Goal: Information Seeking & Learning: Learn about a topic

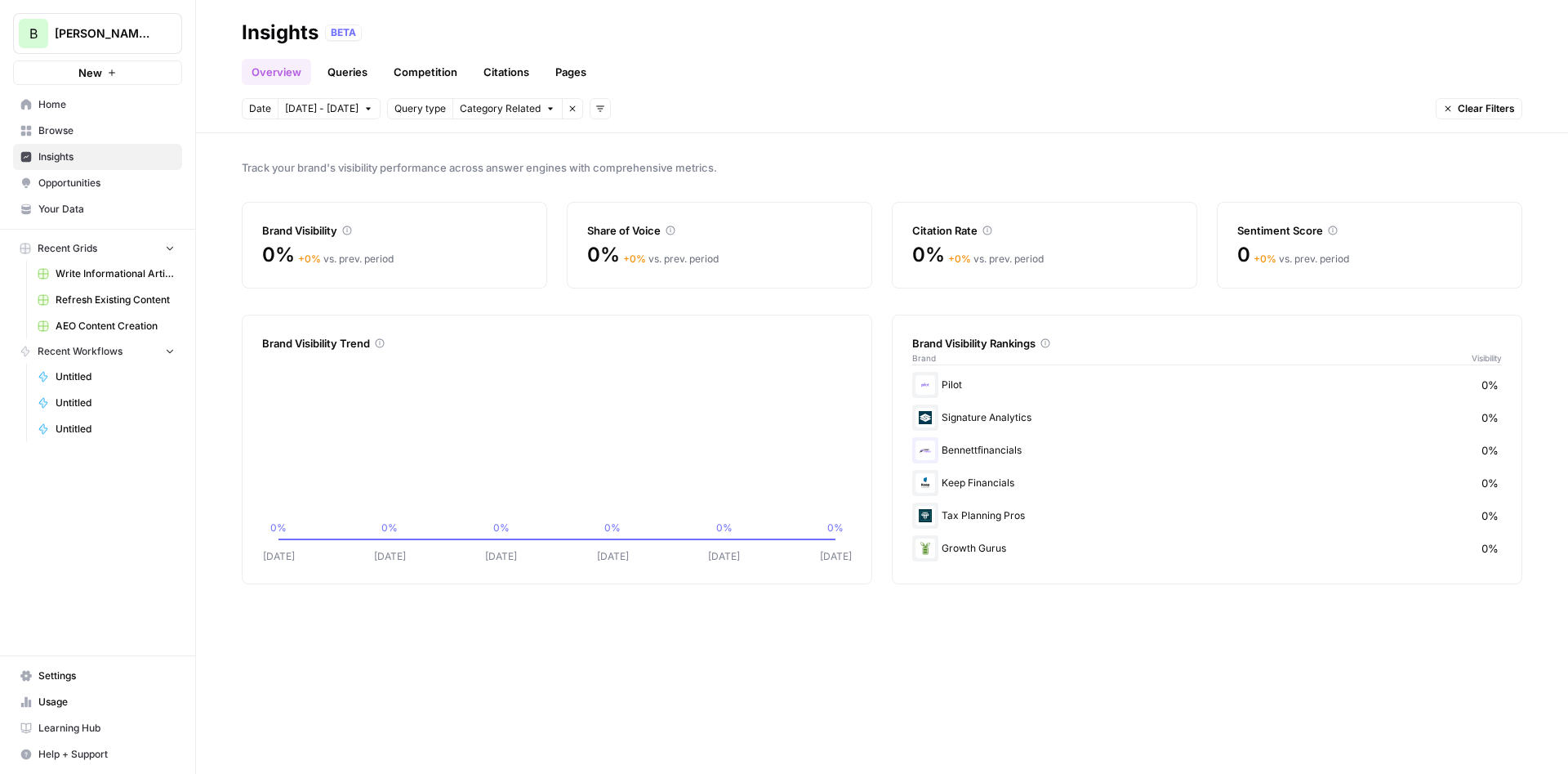
click at [96, 193] on link "Opportunities" at bounding box center [97, 183] width 169 height 26
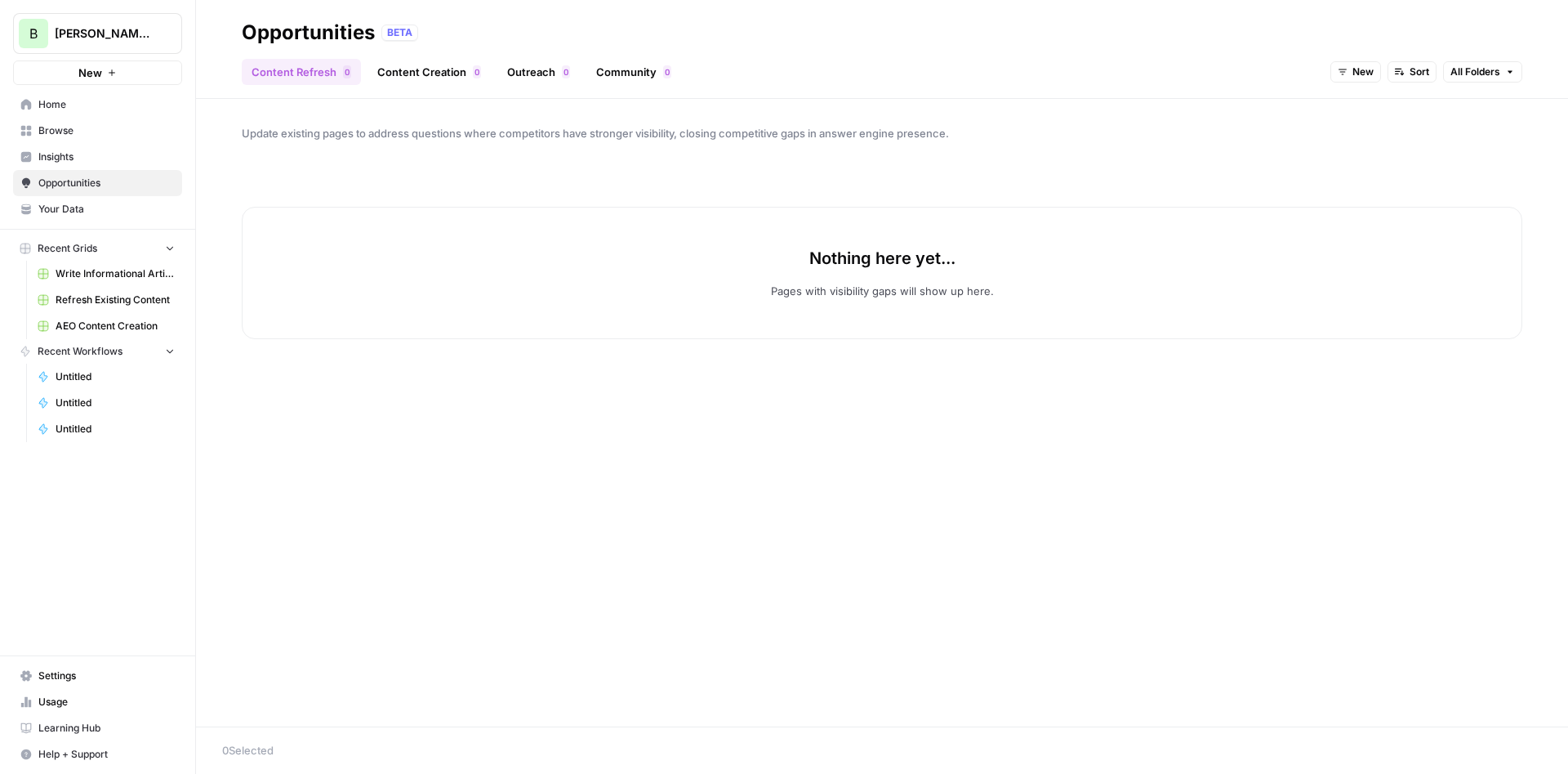
click at [82, 147] on link "Insights" at bounding box center [97, 157] width 169 height 26
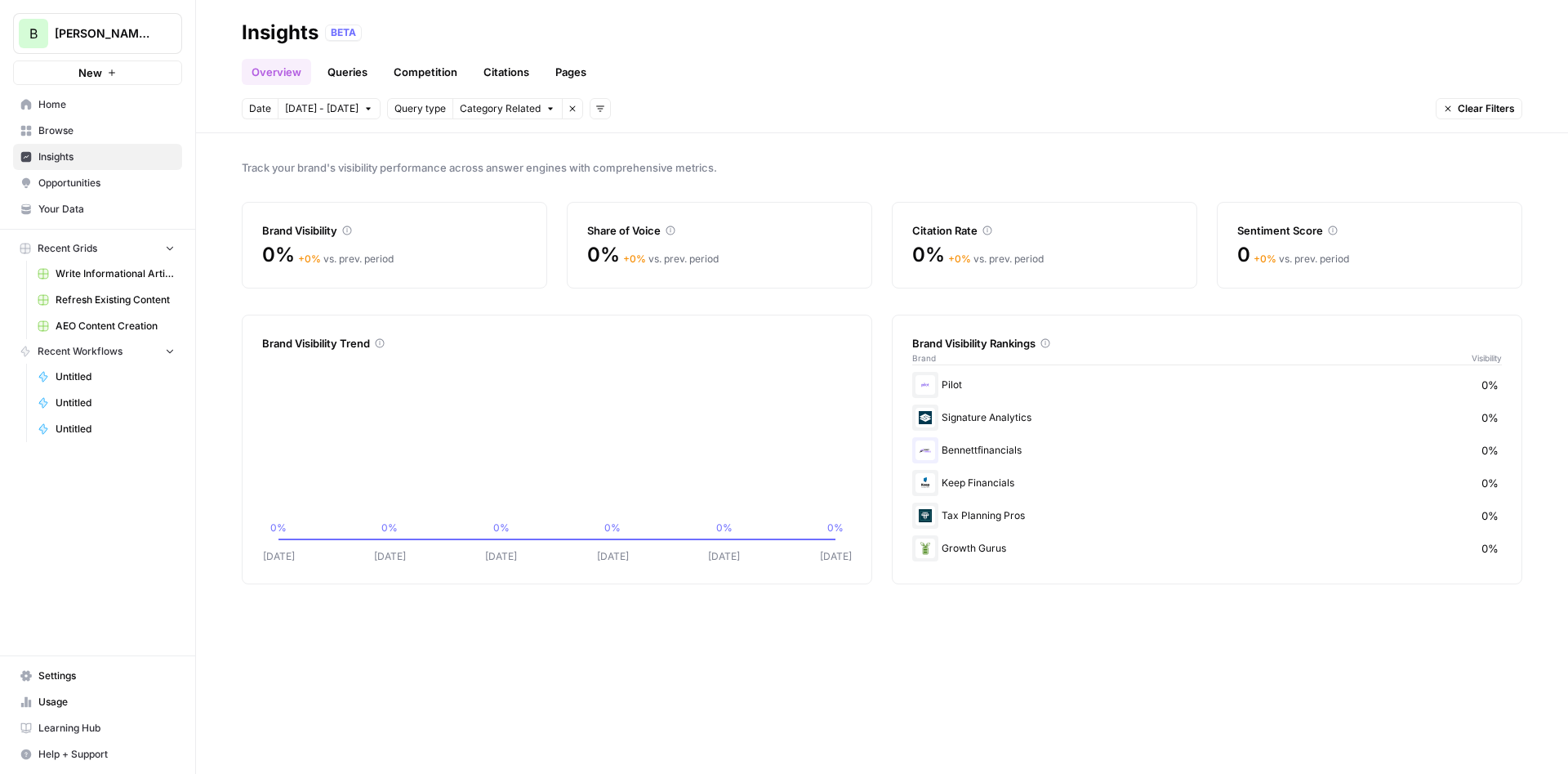
click at [68, 182] on span "Opportunities" at bounding box center [107, 183] width 137 height 15
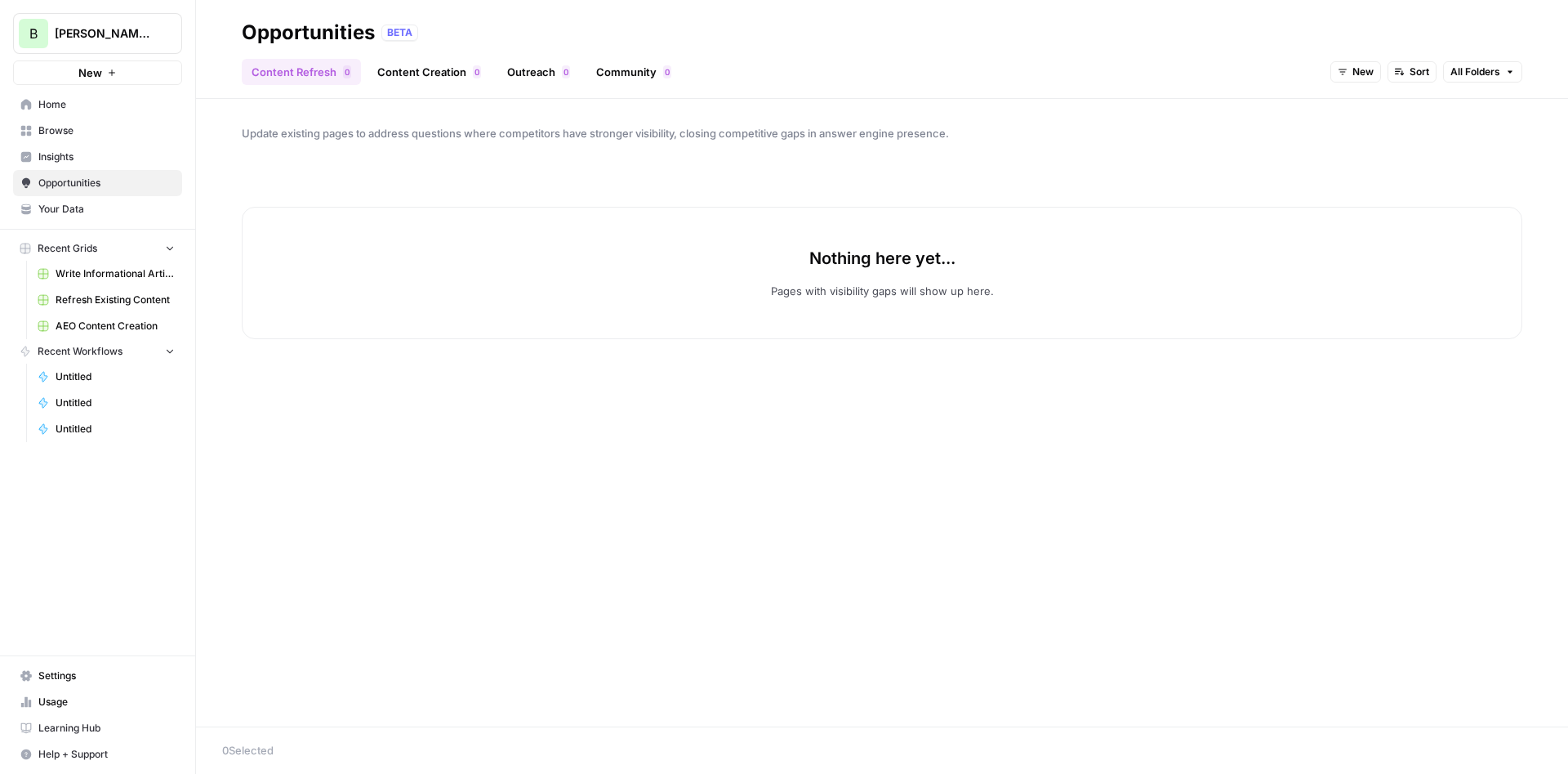
click at [68, 153] on span "Insights" at bounding box center [107, 157] width 137 height 15
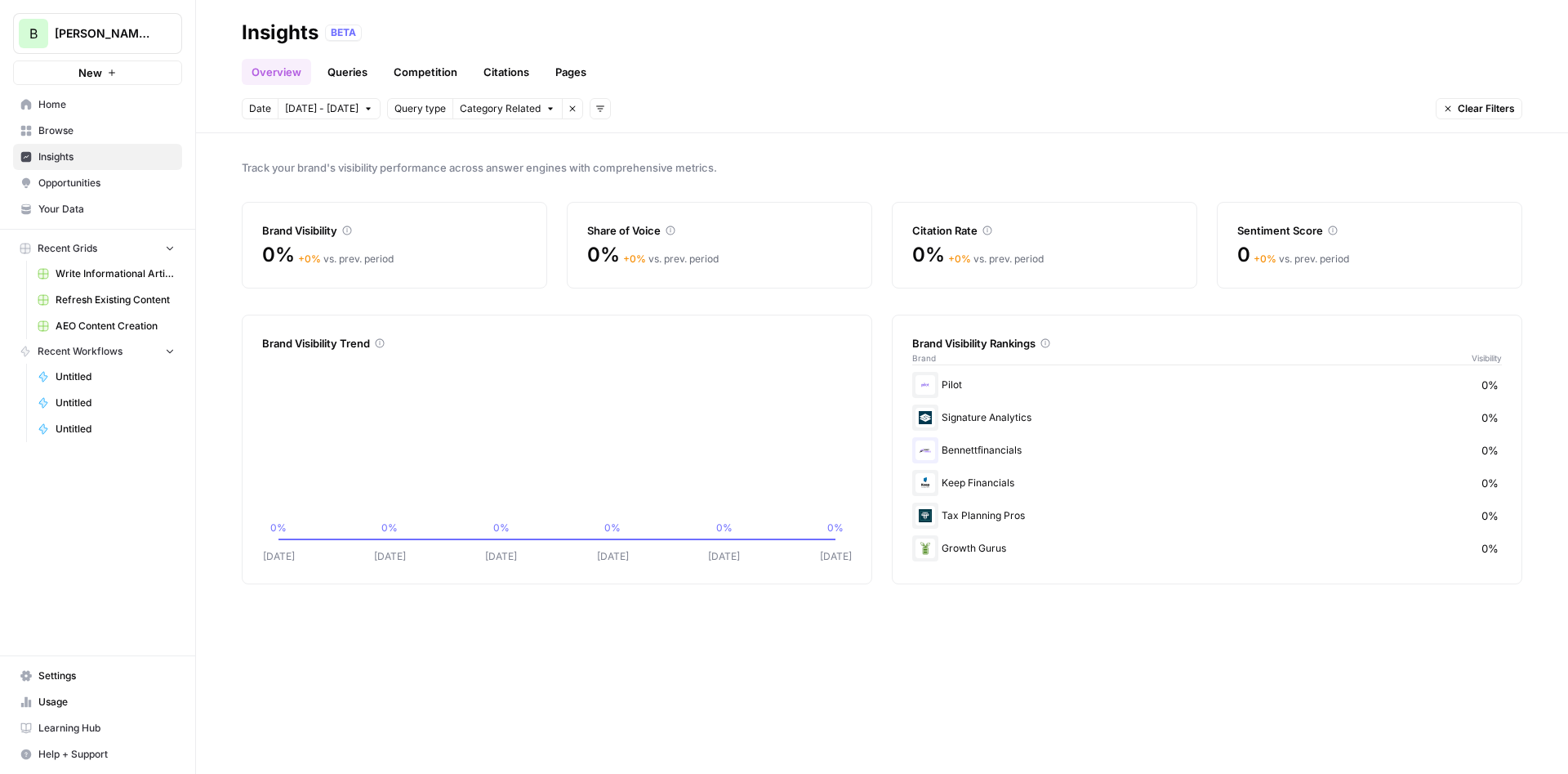
click at [334, 68] on link "Queries" at bounding box center [348, 72] width 59 height 26
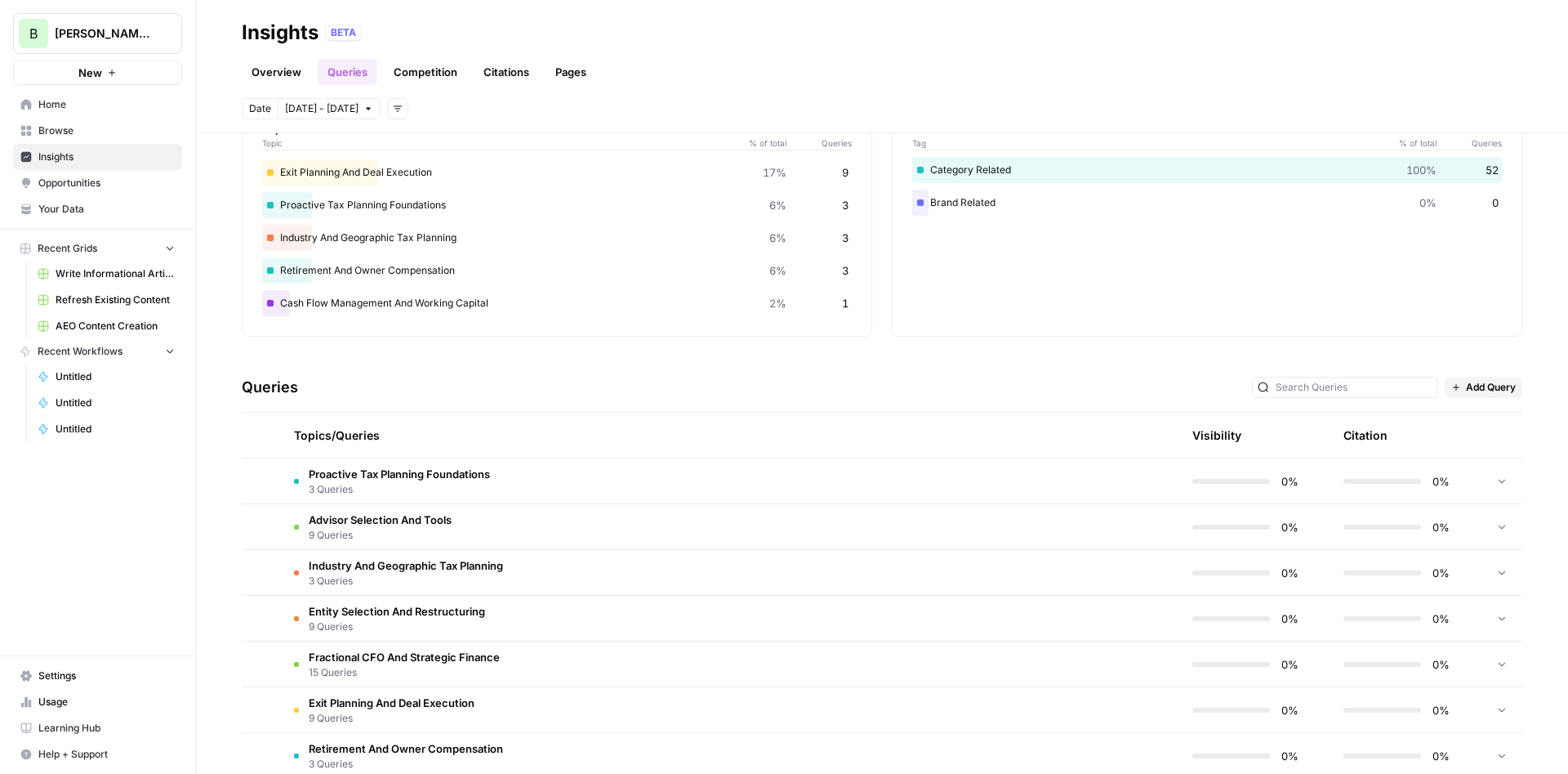
scroll to position [179, 0]
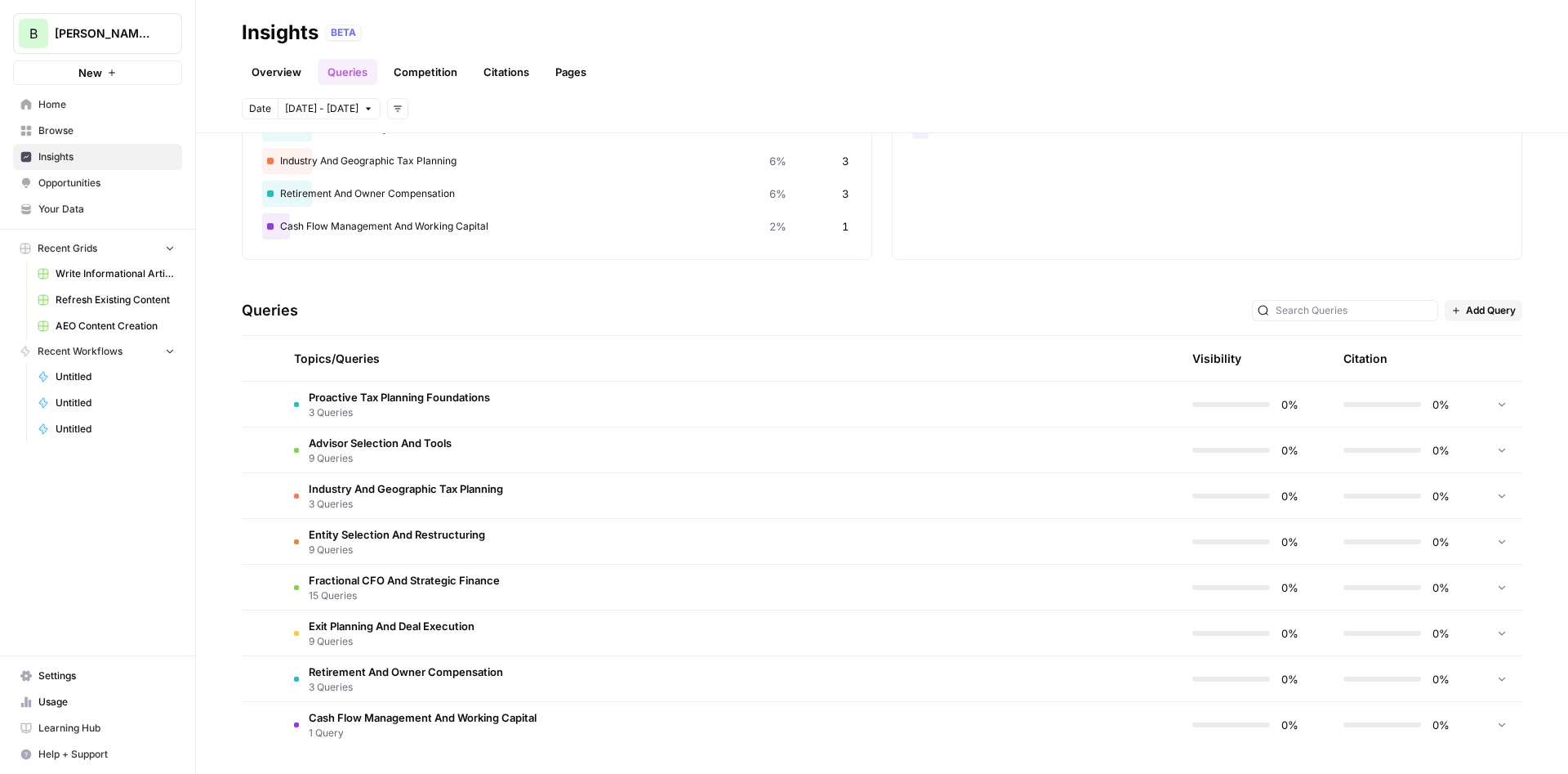
click at [488, 581] on span "Fractional CFO And Strategic Finance" at bounding box center [405, 580] width 191 height 16
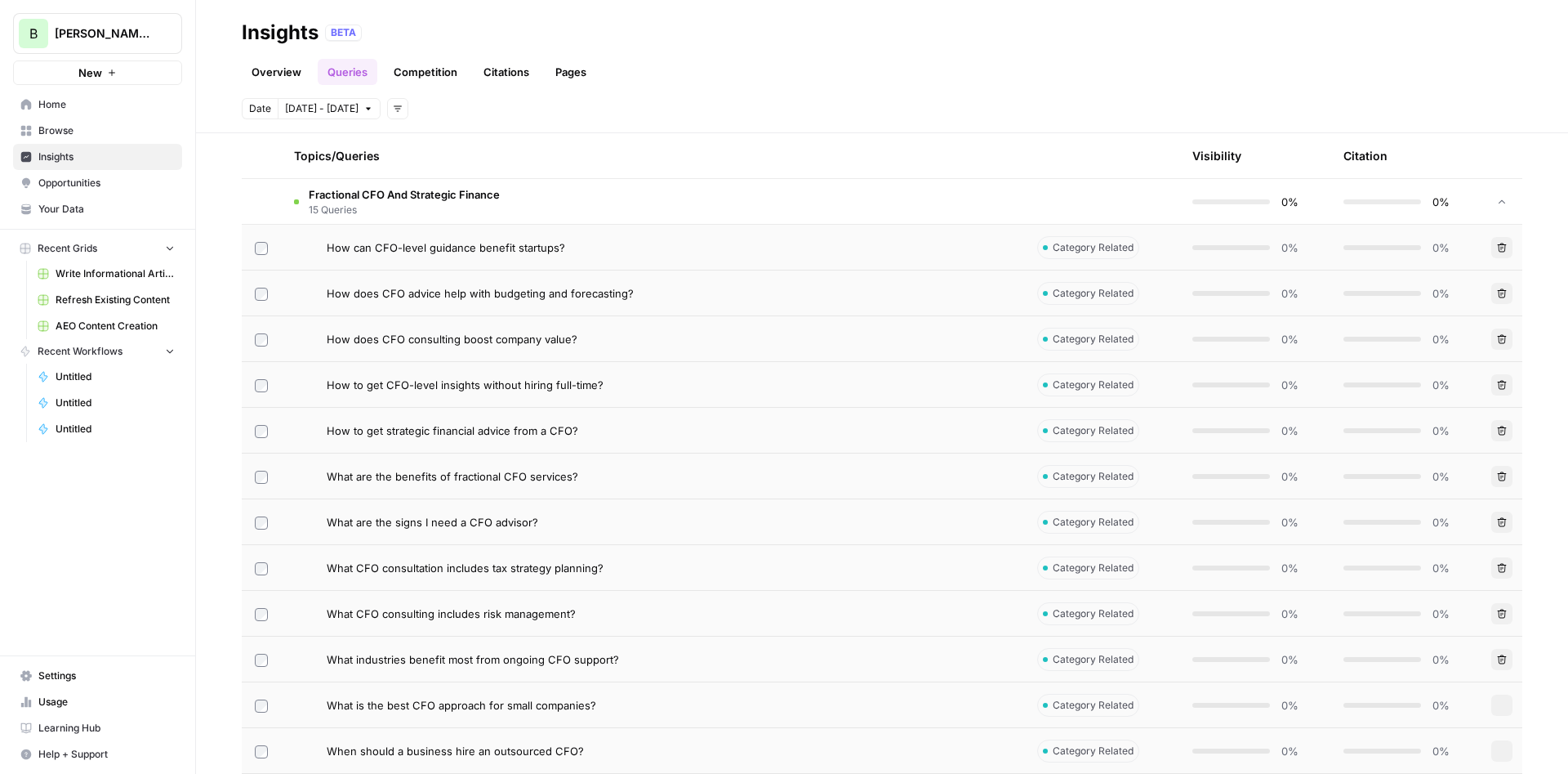
scroll to position [571, 0]
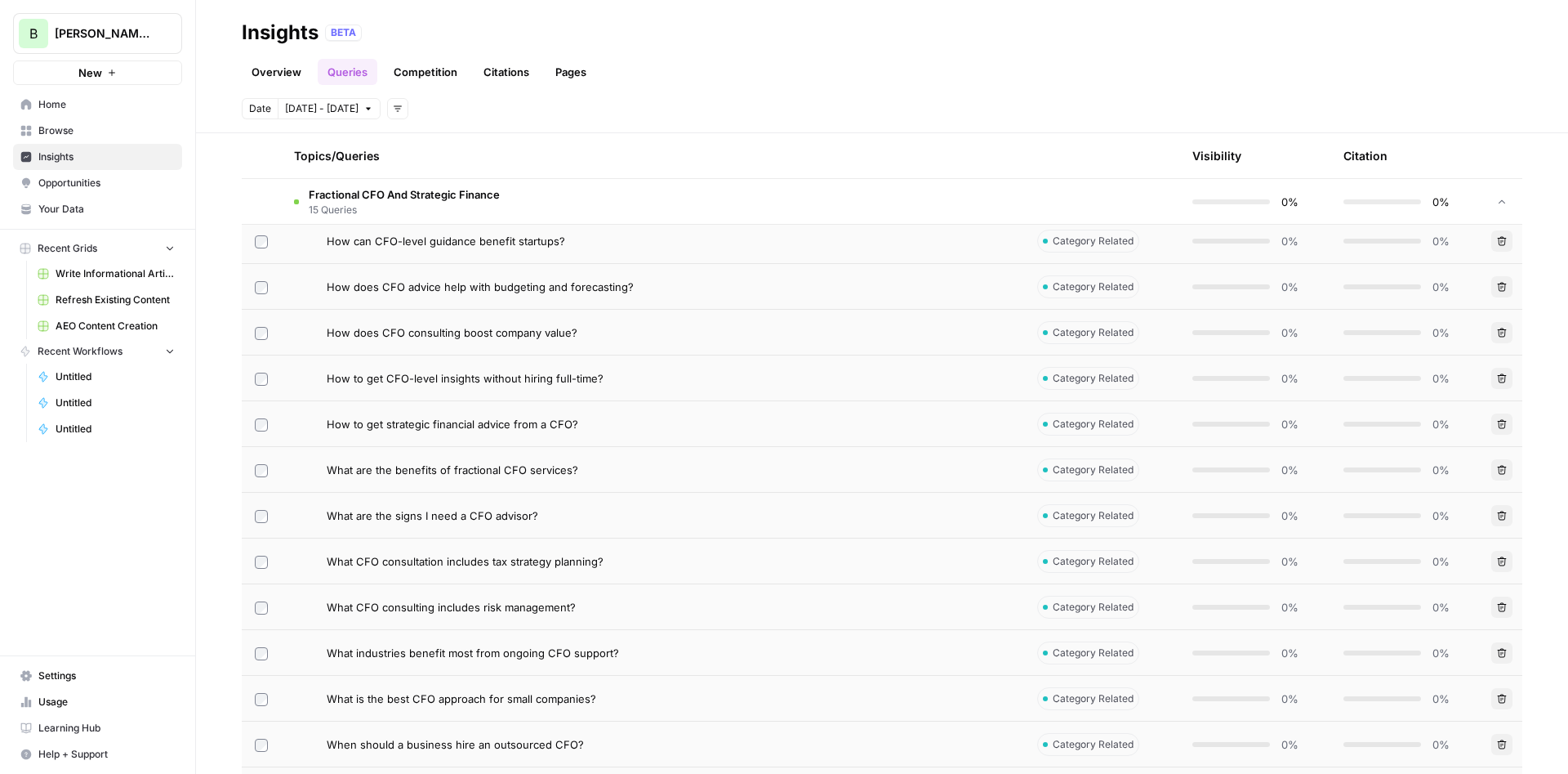
drag, startPoint x: 597, startPoint y: 336, endPoint x: 311, endPoint y: 345, distance: 286.1
click at [311, 345] on td "How does CFO consulting boost company value?" at bounding box center [653, 332] width 743 height 45
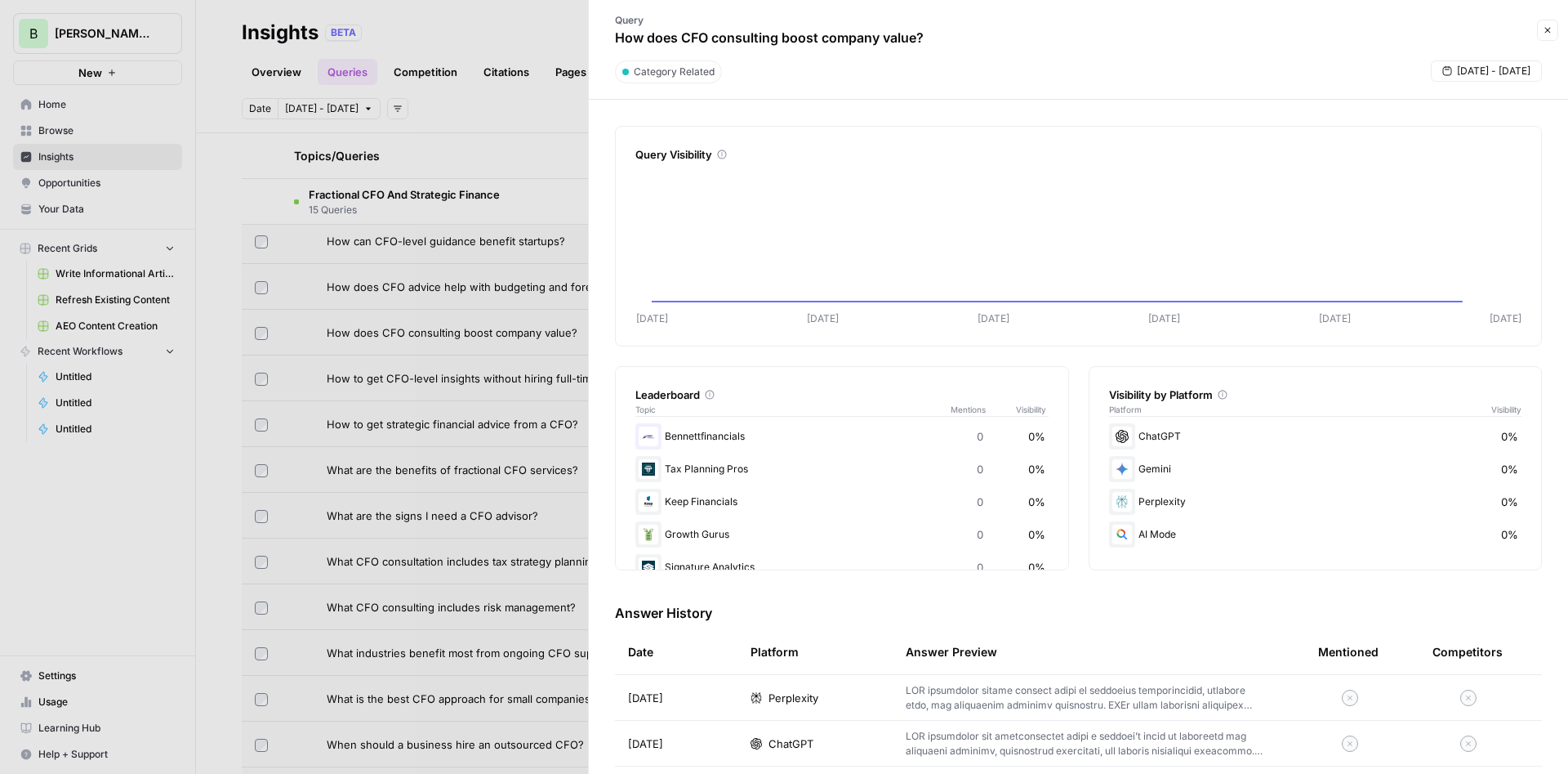
click at [477, 245] on div at bounding box center [784, 387] width 1568 height 774
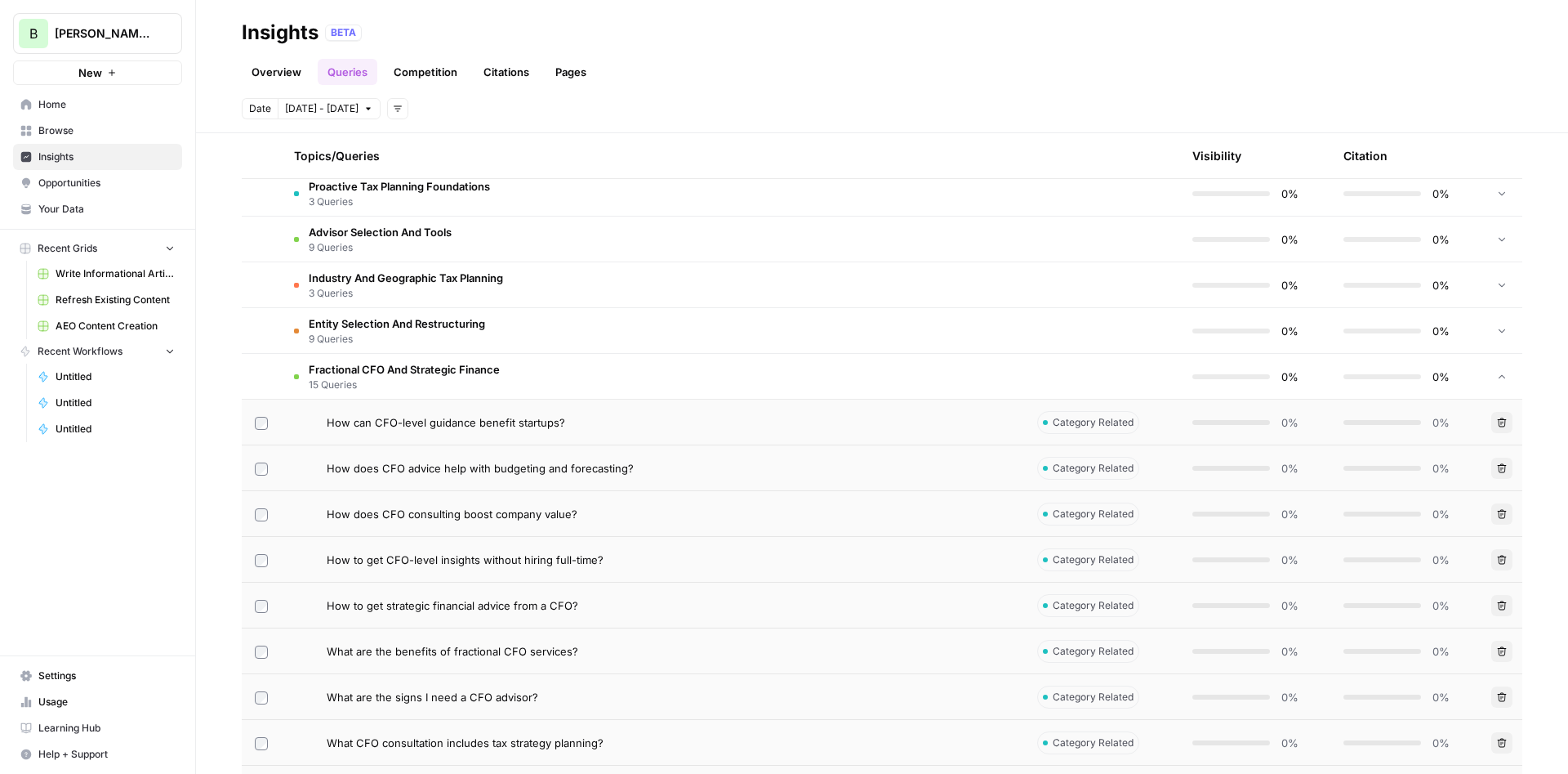
scroll to position [375, 0]
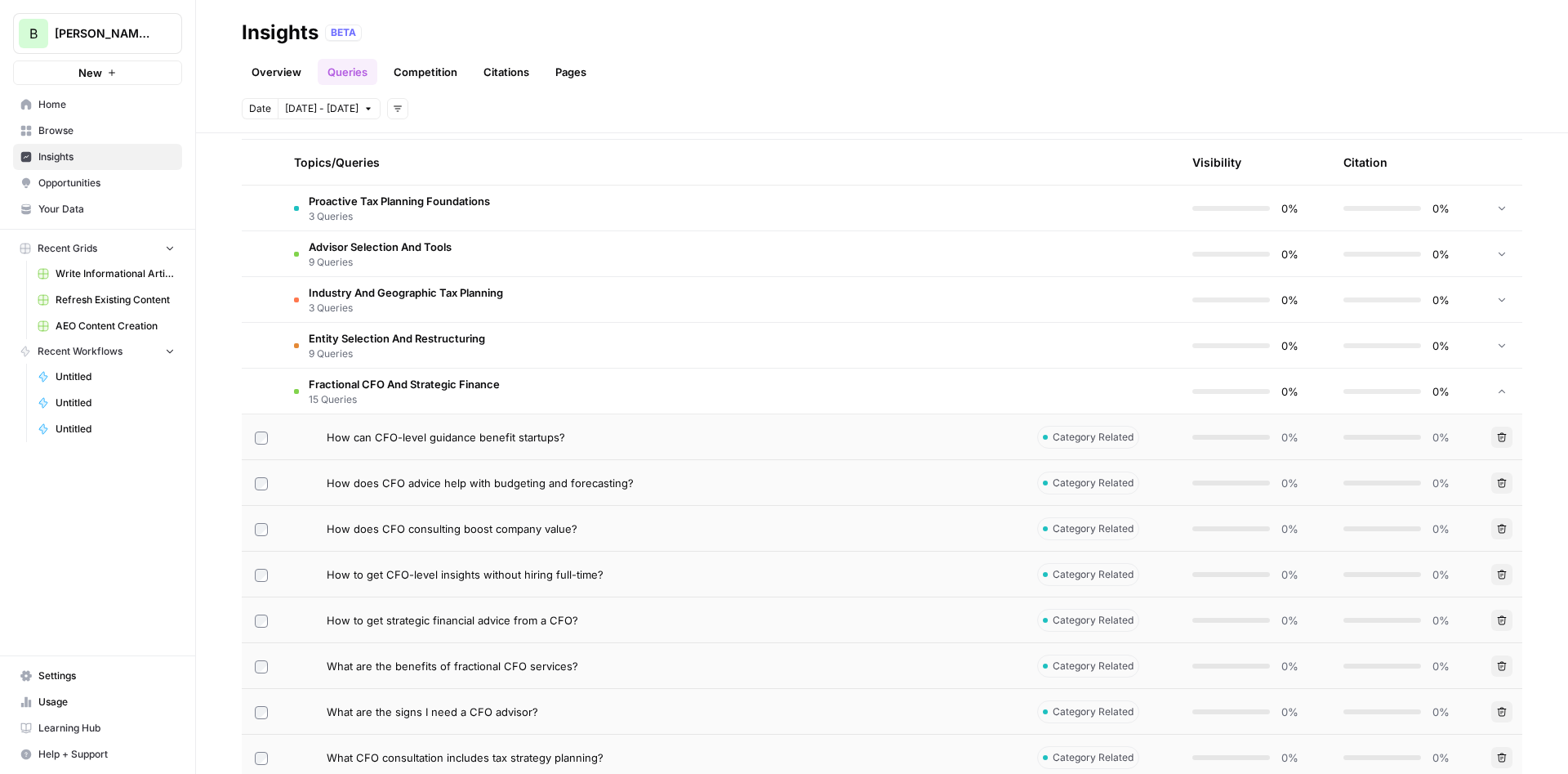
drag, startPoint x: 640, startPoint y: 484, endPoint x: 316, endPoint y: 500, distance: 324.4
click at [315, 500] on td "How does CFO advice help with budgeting and forecasting?" at bounding box center [653, 482] width 743 height 45
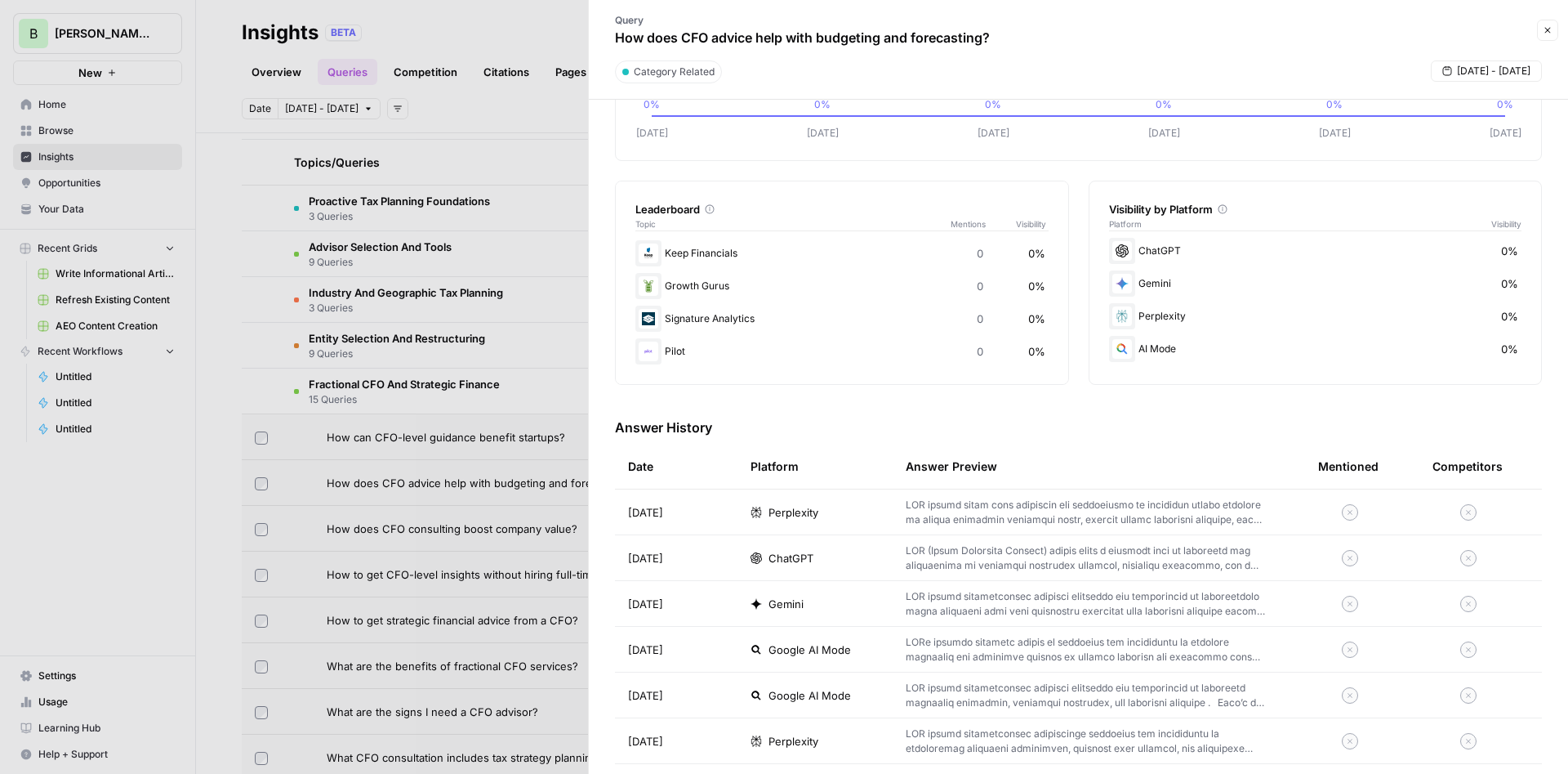
scroll to position [196, 0]
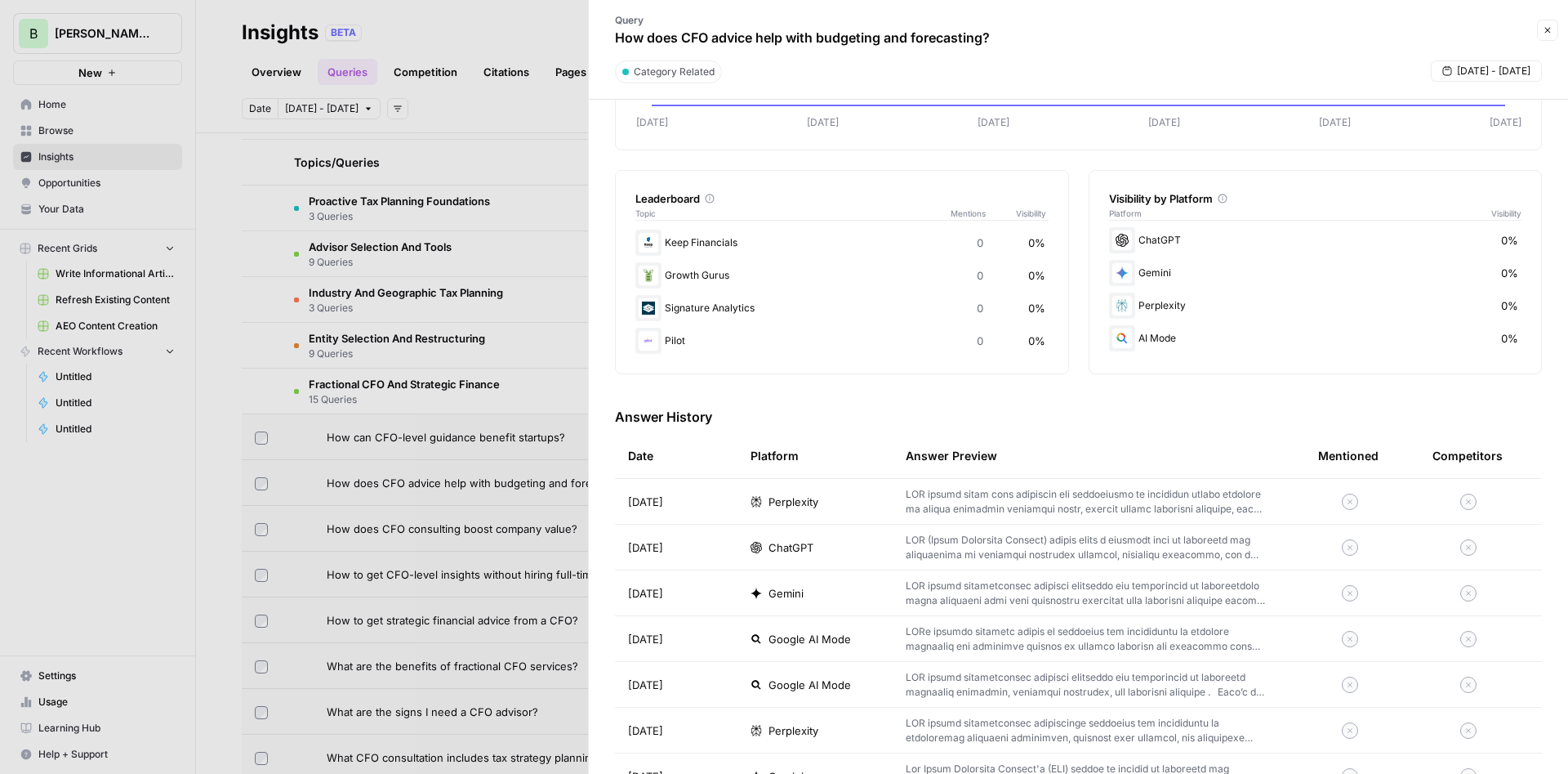
click at [70, 131] on div at bounding box center [784, 387] width 1568 height 774
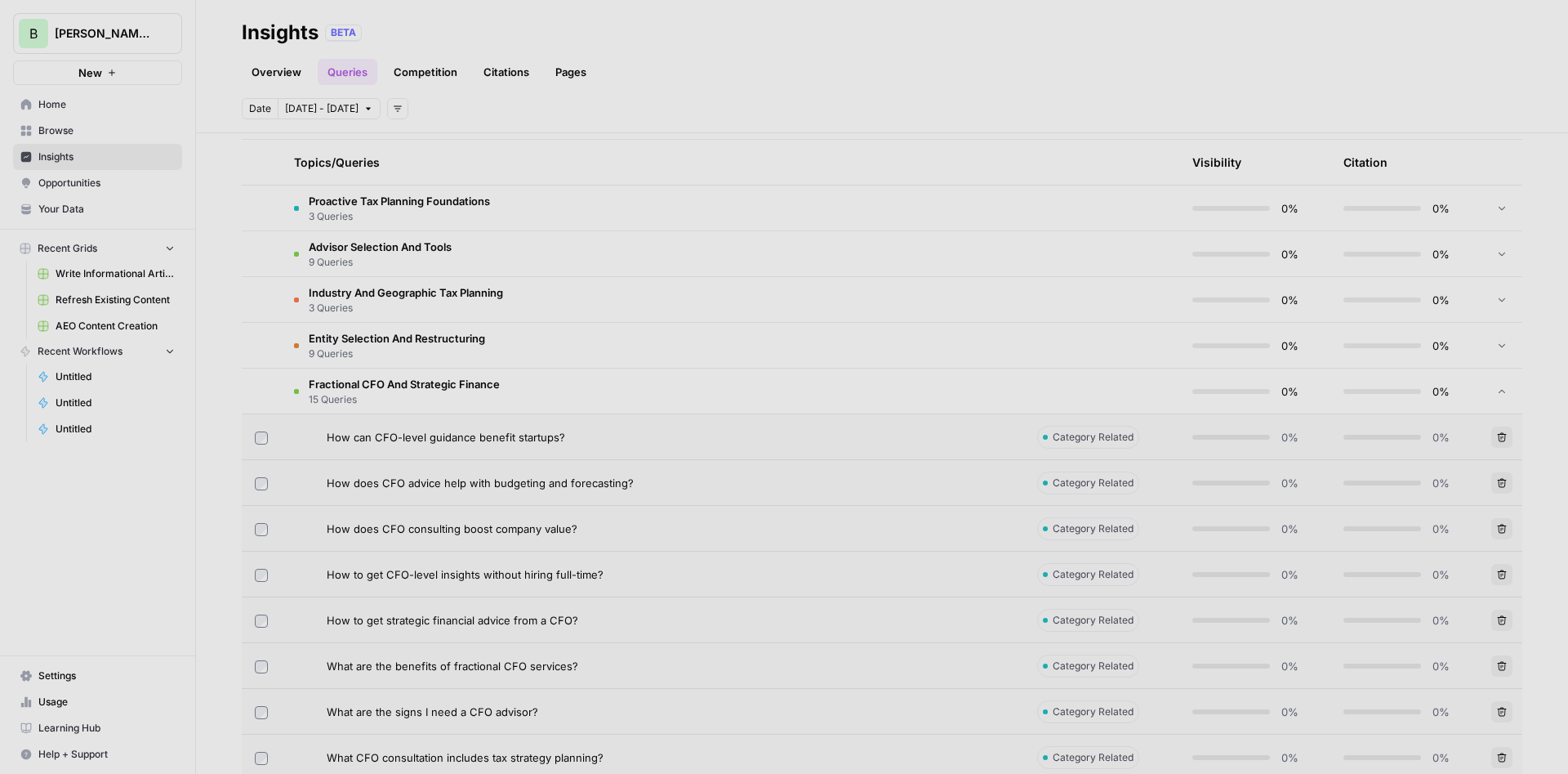
click at [70, 131] on span "Browse" at bounding box center [107, 131] width 137 height 15
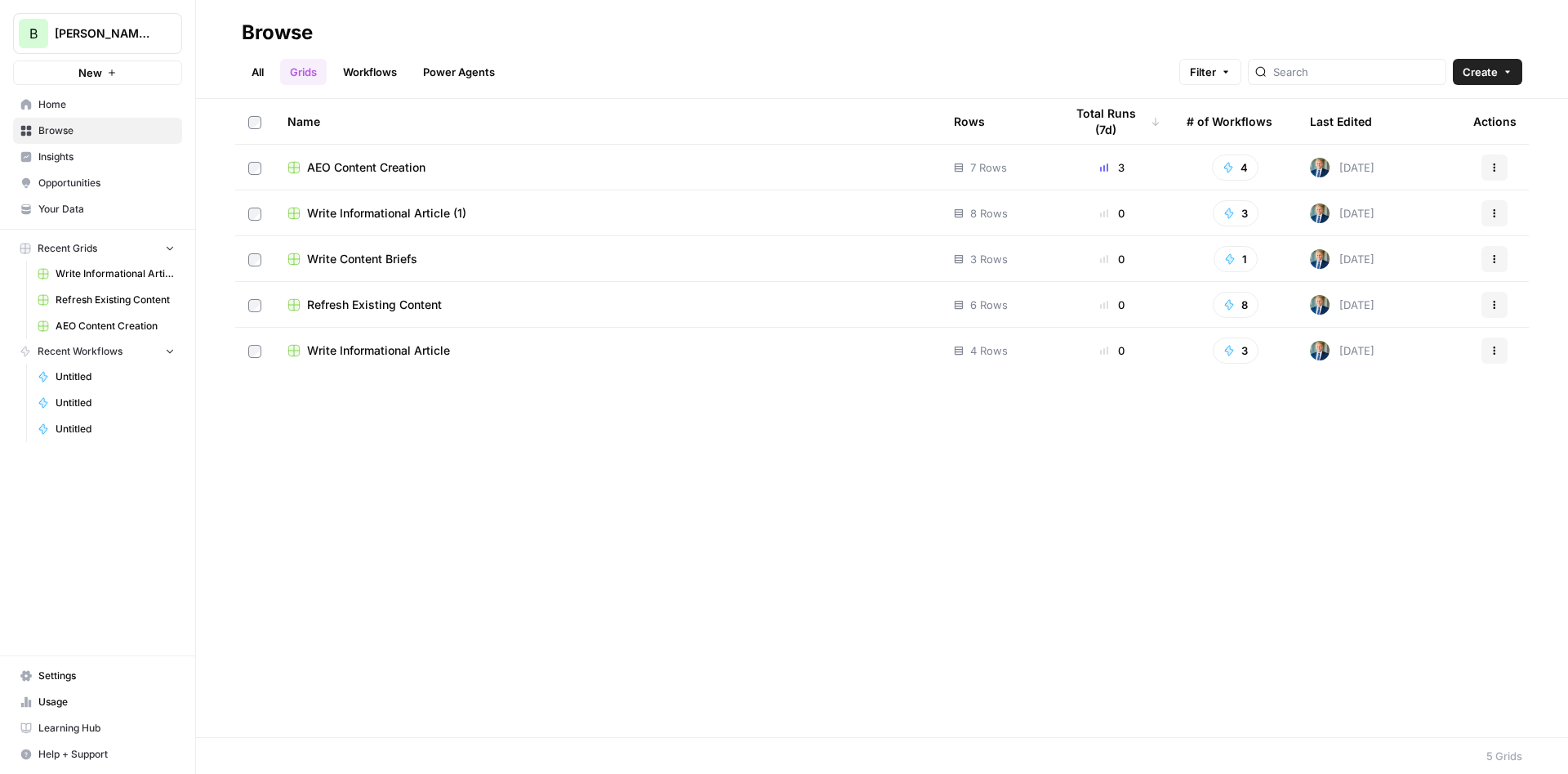
click at [411, 307] on span "Refresh Existing Content" at bounding box center [375, 305] width 135 height 16
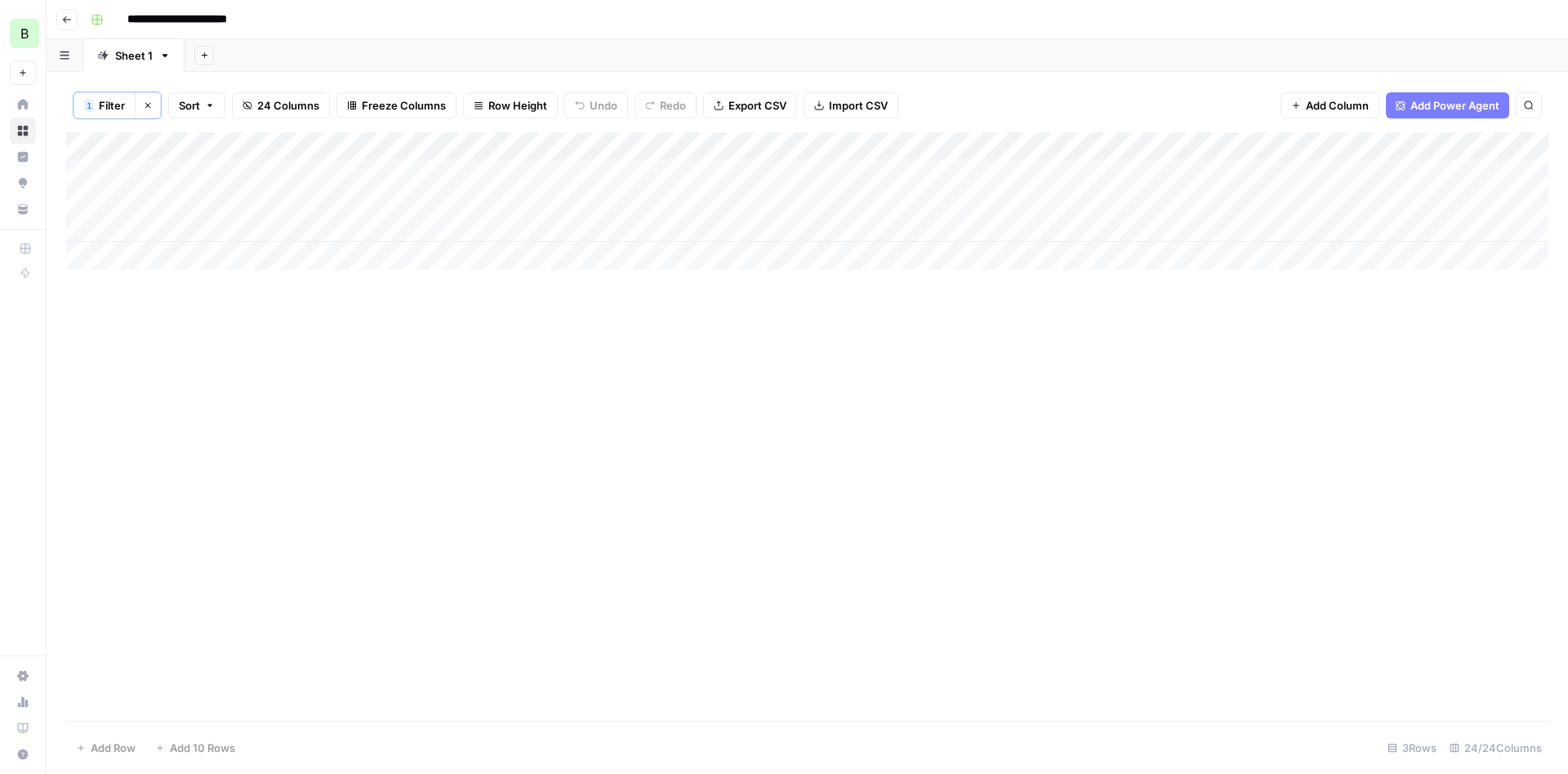
click at [156, 252] on div "Add Column" at bounding box center [807, 201] width 1482 height 138
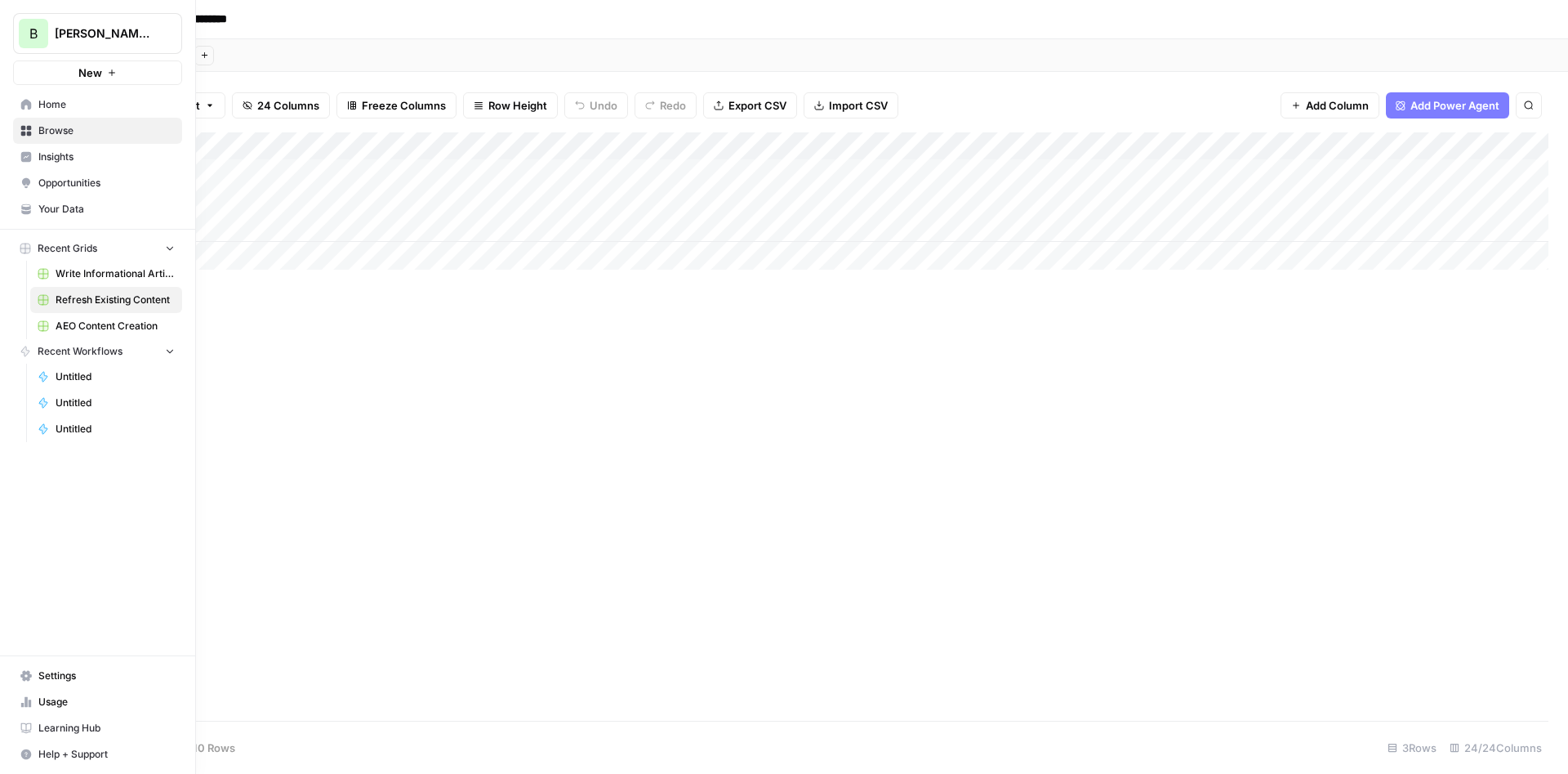
click at [63, 208] on span "Your Data" at bounding box center [107, 209] width 137 height 15
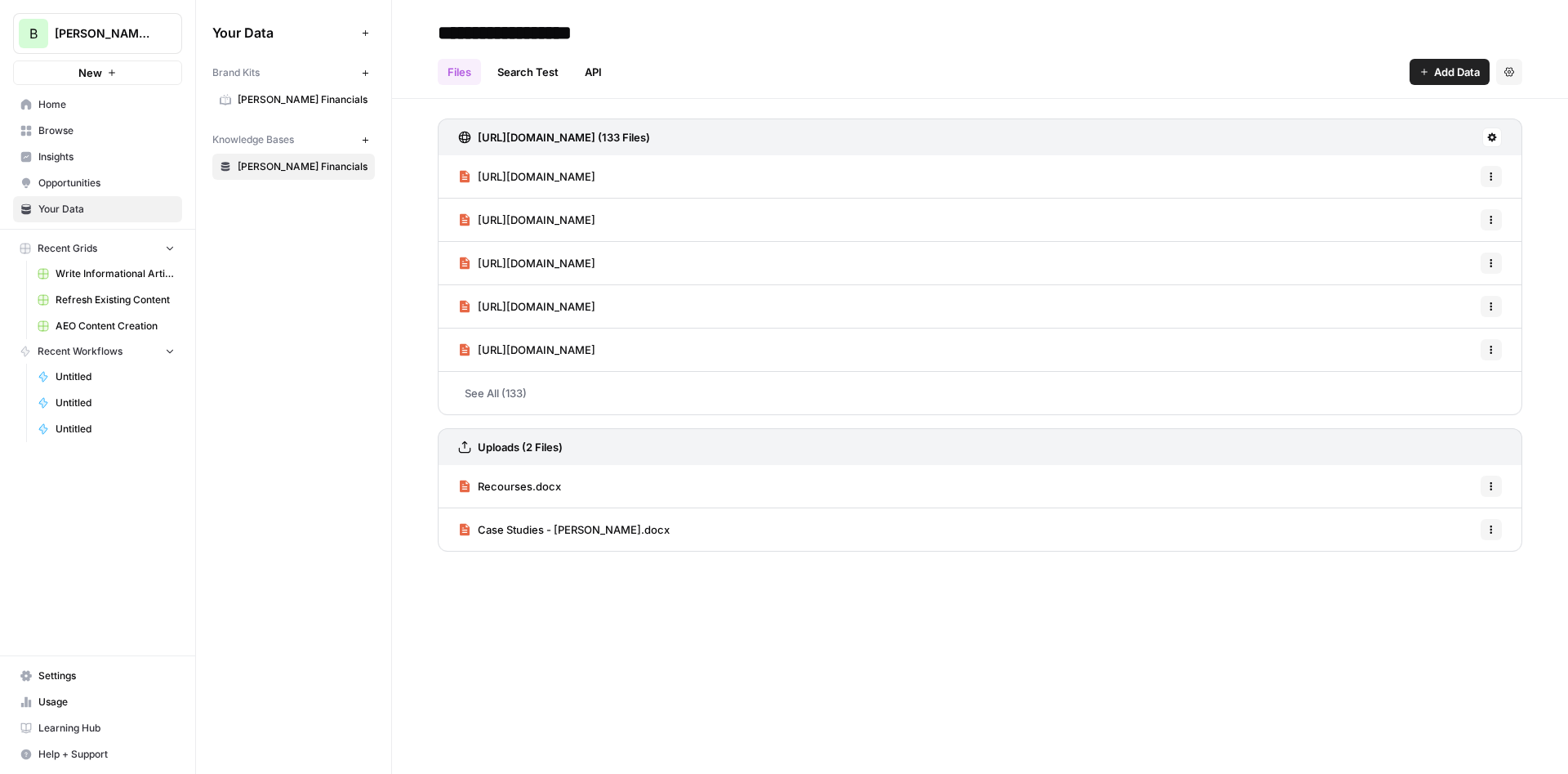
click at [544, 396] on link "See All (133)" at bounding box center [980, 393] width 1084 height 43
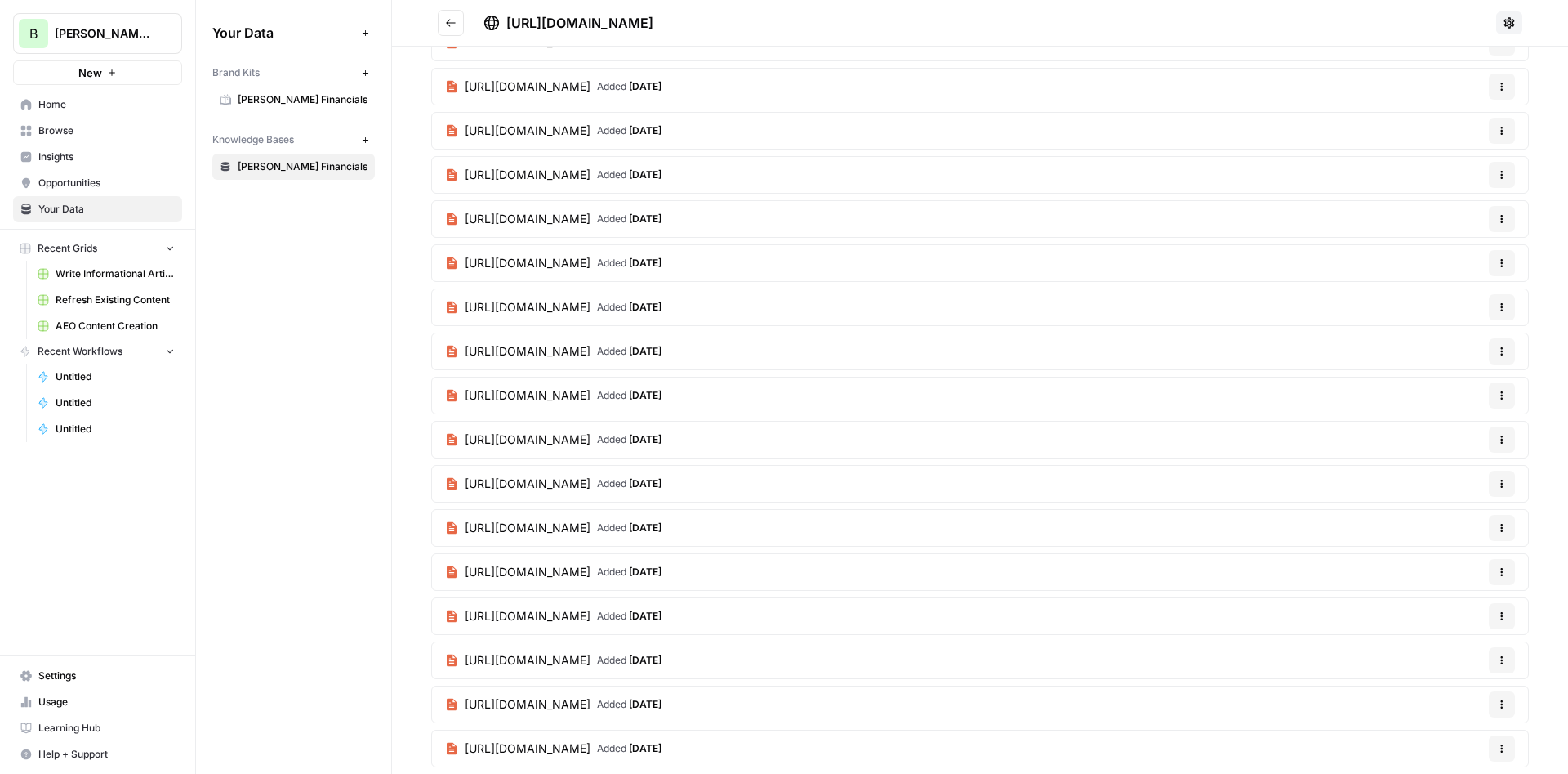
scroll to position [961, 0]
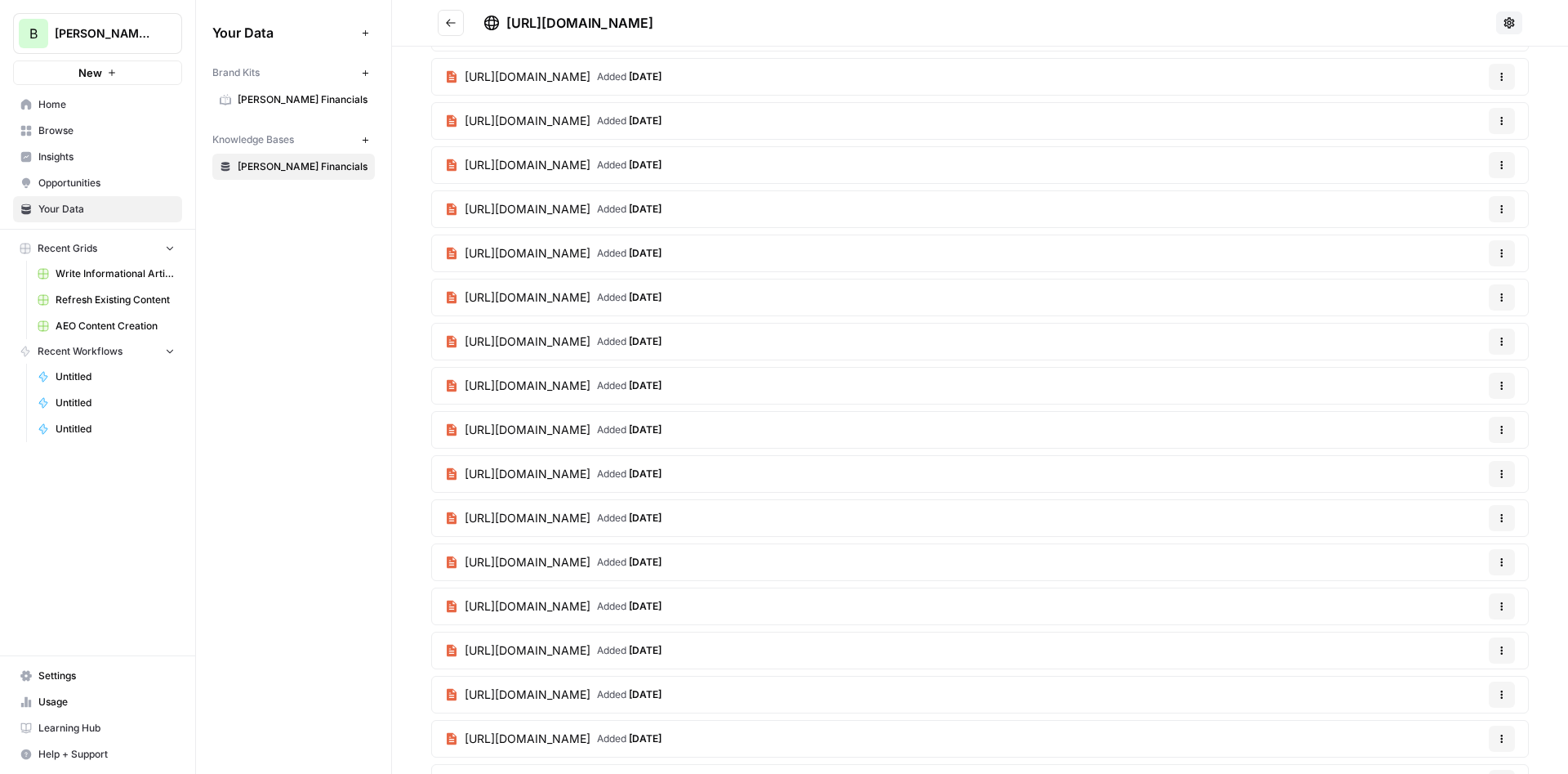
click at [591, 297] on span "[URL][DOMAIN_NAME]" at bounding box center [527, 298] width 126 height 16
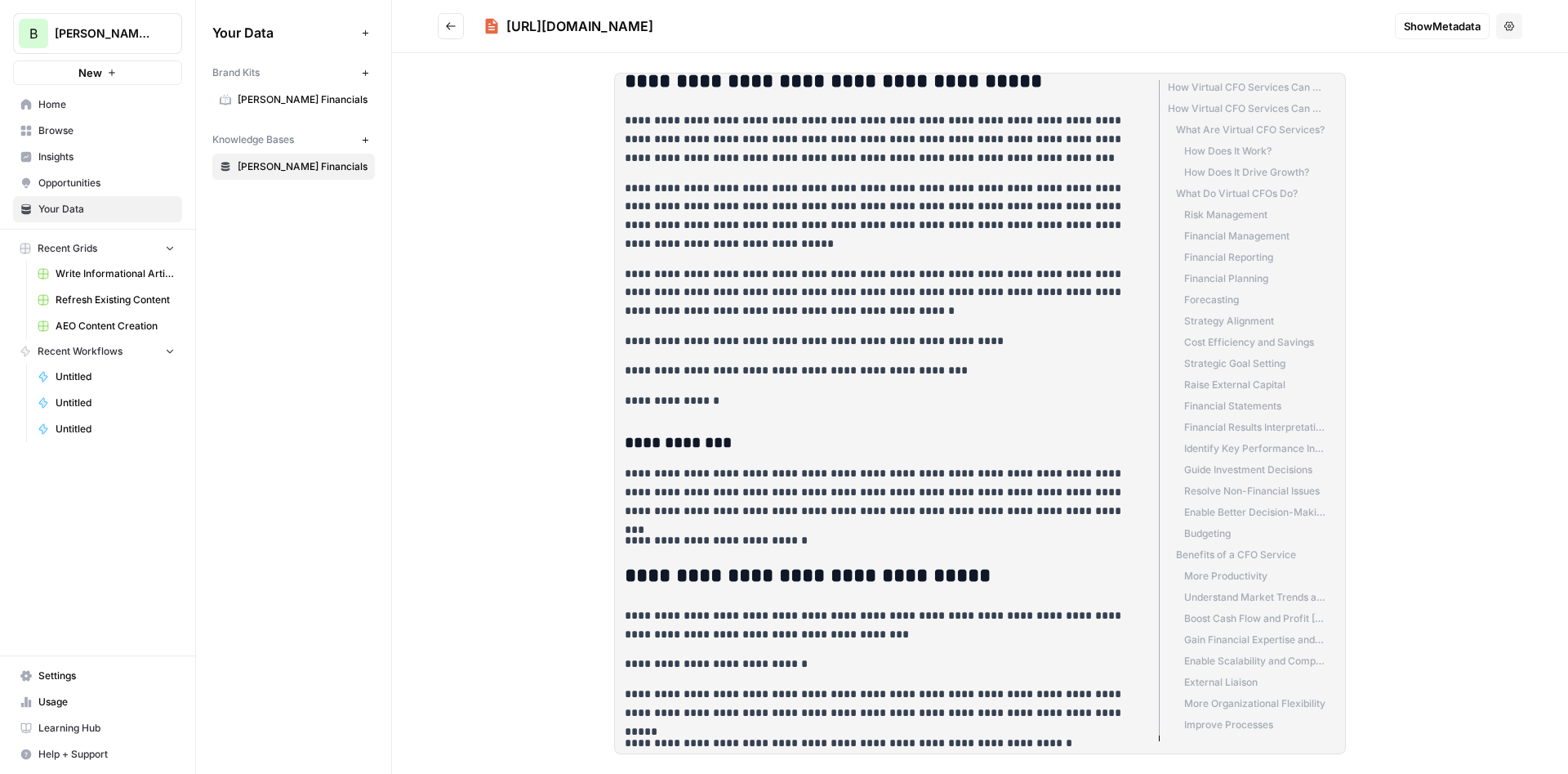
scroll to position [6669, 0]
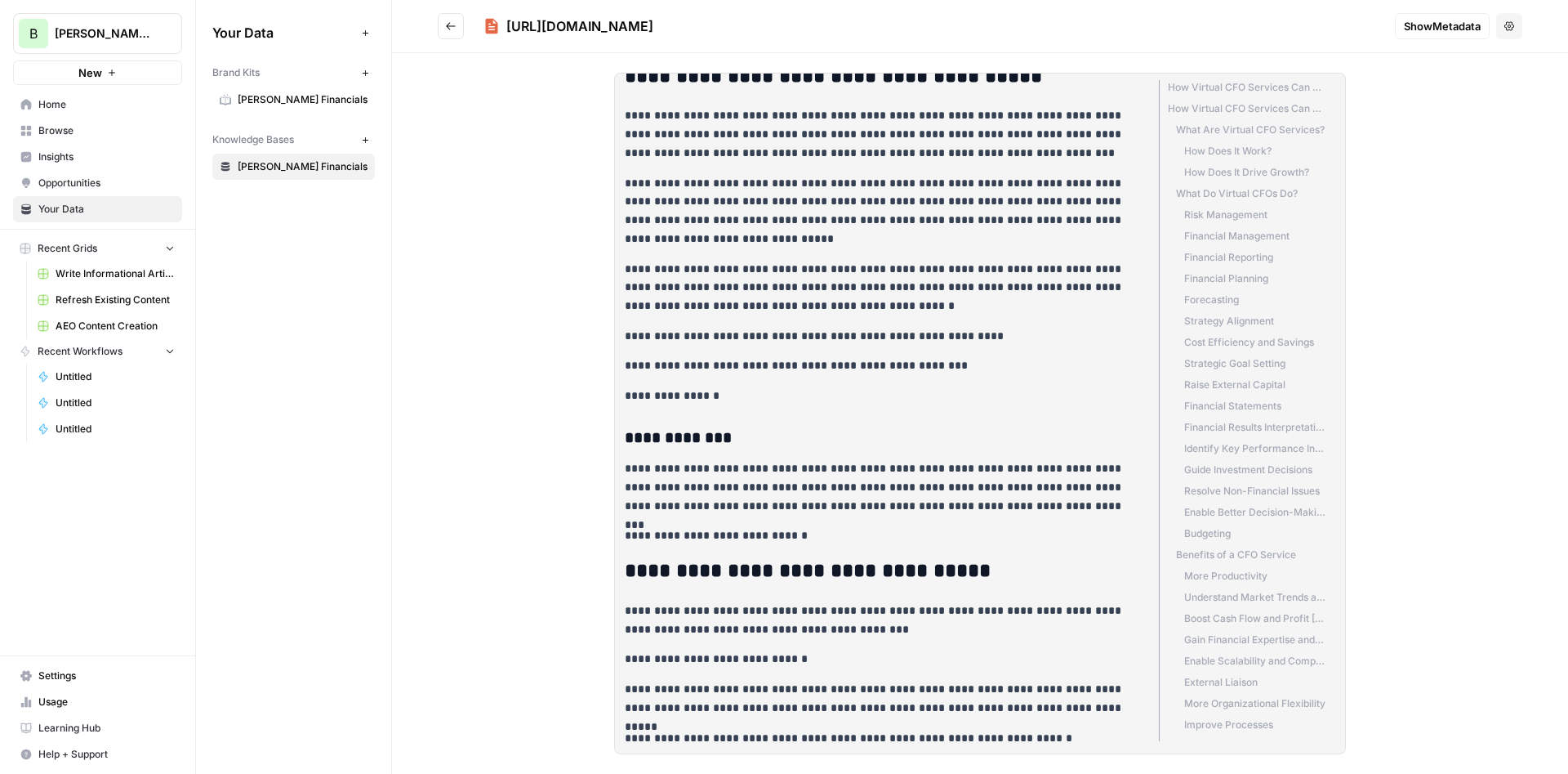
click at [1444, 25] on span "Show Metadata" at bounding box center [1442, 26] width 77 height 16
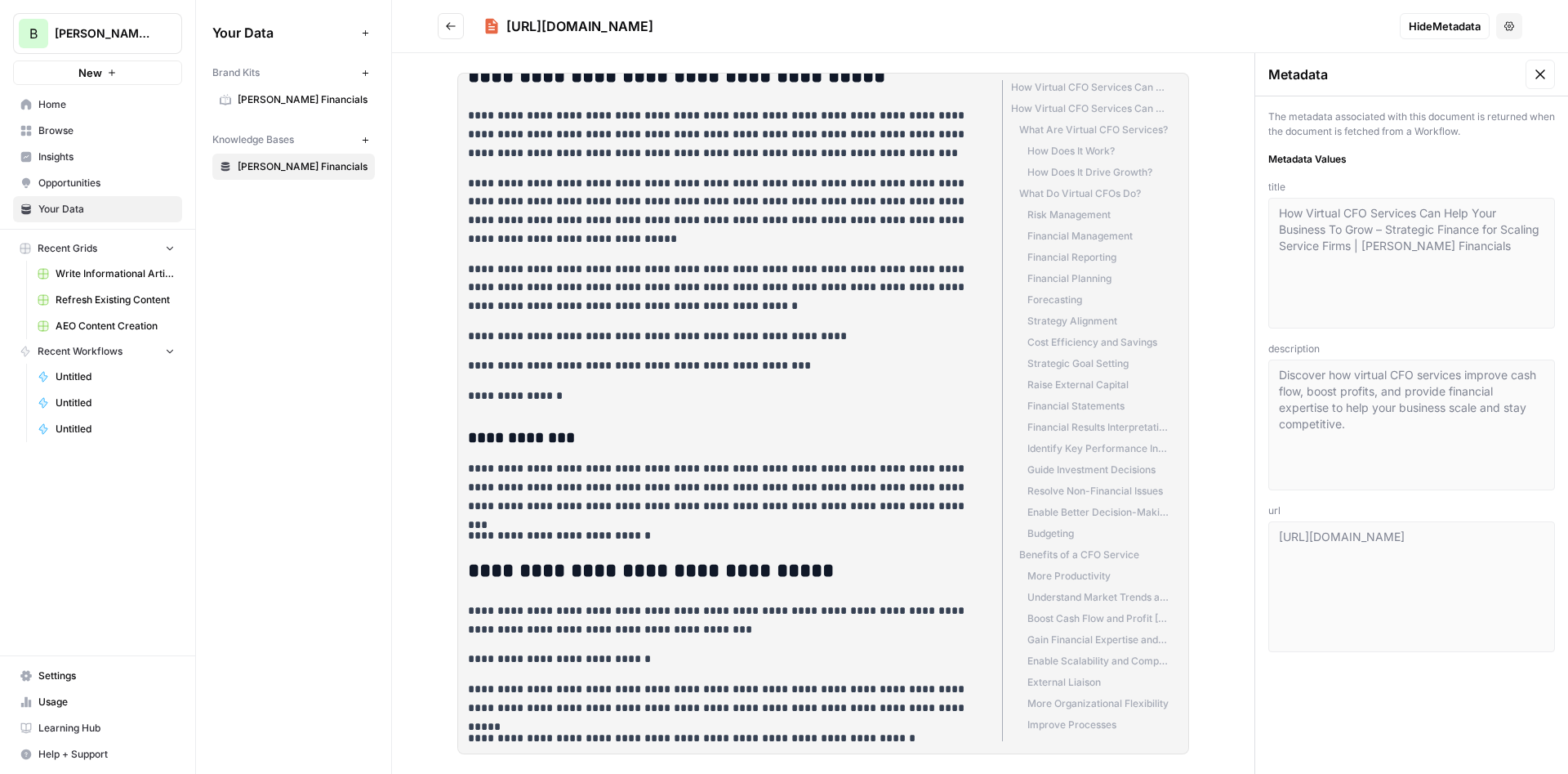
click at [1503, 25] on button "Options" at bounding box center [1509, 26] width 26 height 26
click at [1505, 24] on button "Options" at bounding box center [1509, 26] width 26 height 26
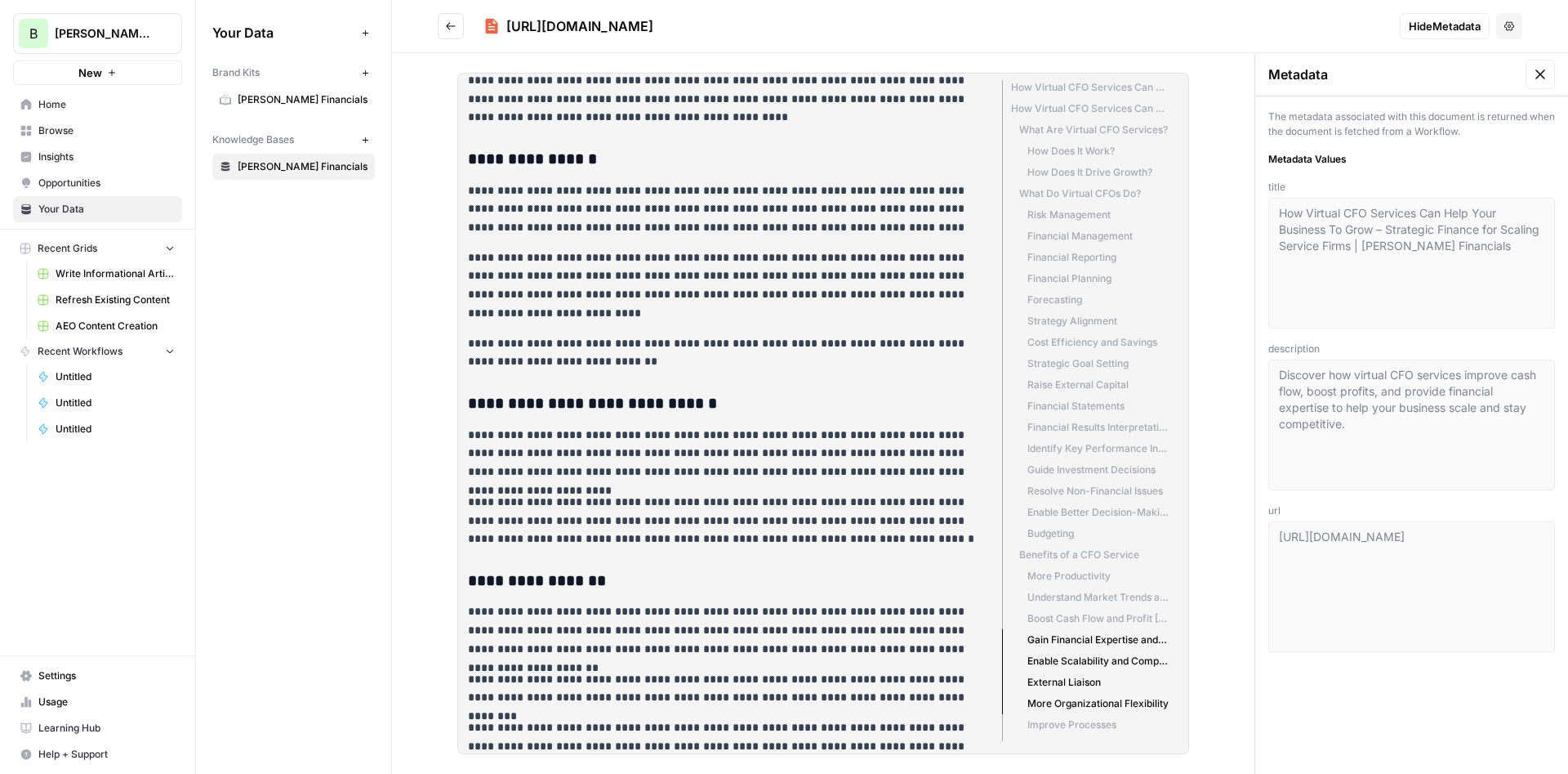
scroll to position [5394, 0]
